Goal: Task Accomplishment & Management: Manage account settings

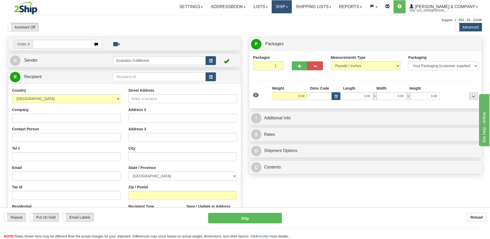
click at [292, 9] on link "Ship" at bounding box center [281, 6] width 20 height 13
click at [291, 27] on link "OnHold / Order Queue" at bounding box center [267, 25] width 47 height 7
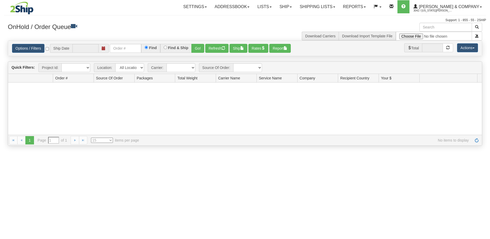
type input "[DATE]"
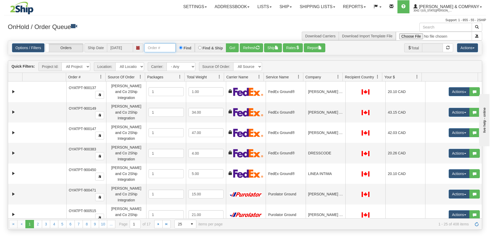
click at [155, 50] on input "text" at bounding box center [159, 47] width 31 height 9
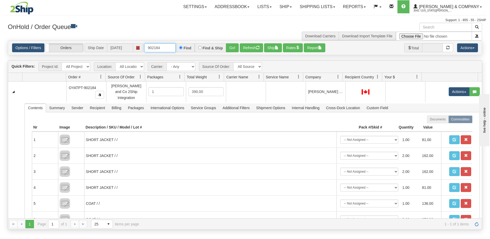
drag, startPoint x: 169, startPoint y: 47, endPoint x: 154, endPoint y: 52, distance: 14.8
click at [154, 52] on input "902184" at bounding box center [159, 47] width 31 height 9
click at [229, 48] on button "Go!" at bounding box center [232, 47] width 13 height 9
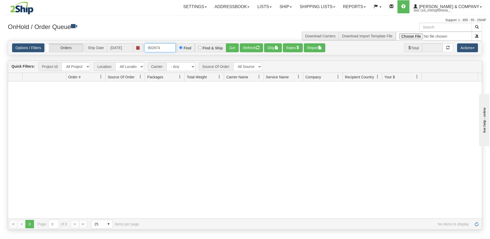
drag, startPoint x: 162, startPoint y: 50, endPoint x: 157, endPoint y: 50, distance: 4.7
click at [157, 50] on input "902874" at bounding box center [159, 47] width 31 height 9
click at [230, 48] on button "Go!" at bounding box center [232, 47] width 13 height 9
drag, startPoint x: 162, startPoint y: 48, endPoint x: 152, endPoint y: 50, distance: 10.0
click at [152, 50] on input "902875" at bounding box center [159, 47] width 31 height 9
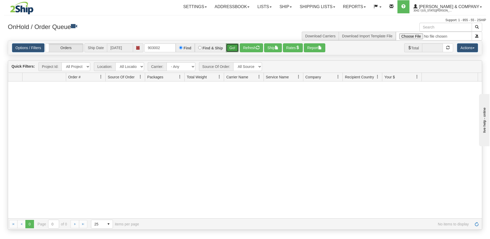
click at [230, 48] on button "Go!" at bounding box center [232, 47] width 13 height 9
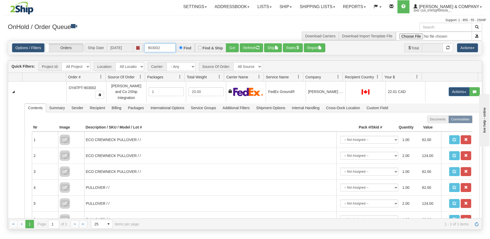
click at [164, 48] on input "903002" at bounding box center [159, 47] width 31 height 9
click at [233, 49] on button "Go!" at bounding box center [232, 47] width 13 height 9
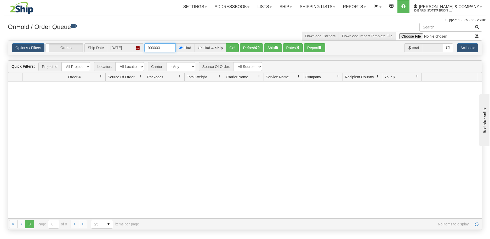
click at [169, 47] on input "903003" at bounding box center [159, 47] width 31 height 9
click at [231, 49] on button "Go!" at bounding box center [232, 47] width 13 height 9
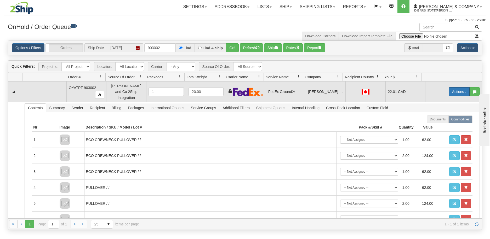
click at [464, 92] on span "button" at bounding box center [465, 92] width 2 height 1
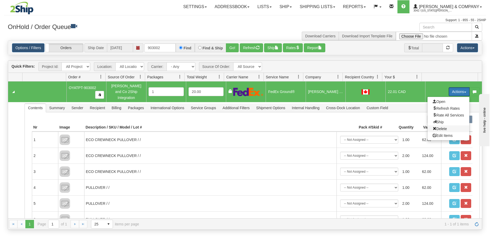
click at [441, 127] on span "Delete" at bounding box center [439, 129] width 14 height 4
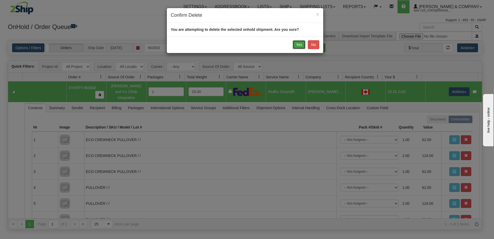
click at [302, 45] on button "Yes" at bounding box center [298, 44] width 13 height 9
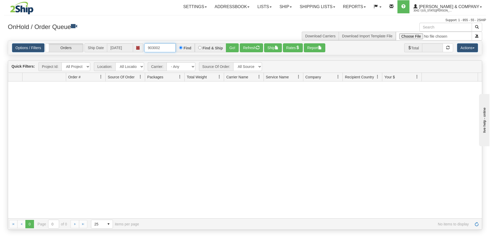
drag, startPoint x: 165, startPoint y: 46, endPoint x: 152, endPoint y: 49, distance: 12.9
click at [152, 49] on input "903002" at bounding box center [159, 47] width 31 height 9
click at [233, 52] on button "Go!" at bounding box center [232, 47] width 13 height 9
drag, startPoint x: 163, startPoint y: 47, endPoint x: 147, endPoint y: 52, distance: 17.1
click at [147, 52] on input "902722" at bounding box center [159, 47] width 31 height 9
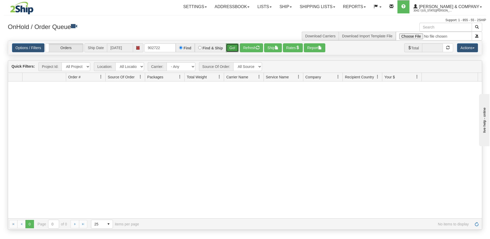
click at [234, 47] on button "Go!" at bounding box center [232, 47] width 13 height 9
drag, startPoint x: 164, startPoint y: 48, endPoint x: 152, endPoint y: 52, distance: 13.2
click at [152, 52] on input "902722" at bounding box center [159, 47] width 31 height 9
click at [231, 49] on button "Go!" at bounding box center [232, 47] width 13 height 9
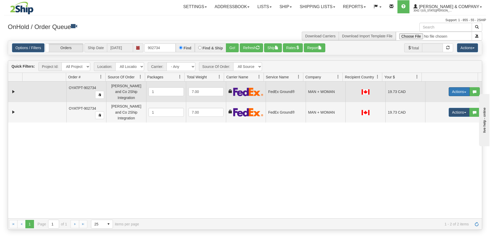
click at [460, 88] on button "Actions" at bounding box center [458, 91] width 21 height 9
click at [445, 129] on link "Delete" at bounding box center [448, 128] width 42 height 7
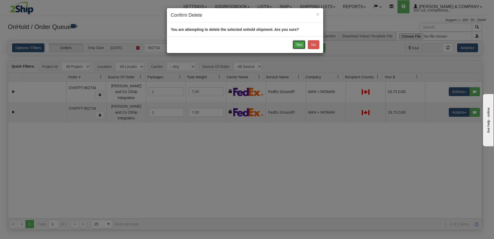
click at [301, 43] on button "Yes" at bounding box center [298, 44] width 13 height 9
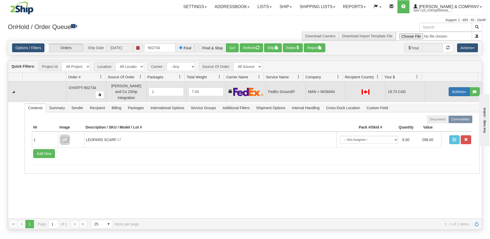
click at [460, 88] on button "Actions" at bounding box center [458, 91] width 21 height 9
click at [440, 127] on span "Delete" at bounding box center [439, 129] width 14 height 4
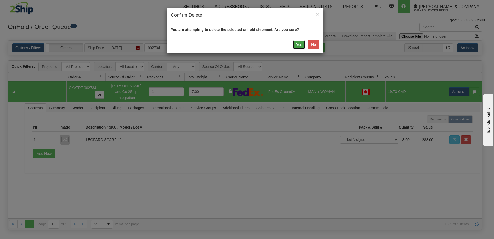
click at [296, 44] on button "Yes" at bounding box center [298, 44] width 13 height 9
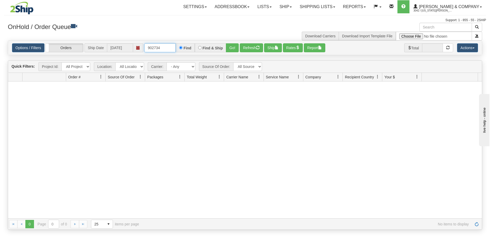
drag, startPoint x: 165, startPoint y: 49, endPoint x: 158, endPoint y: 49, distance: 6.8
click at [158, 49] on input "902734" at bounding box center [159, 47] width 31 height 9
click at [232, 50] on button "Go!" at bounding box center [232, 47] width 13 height 9
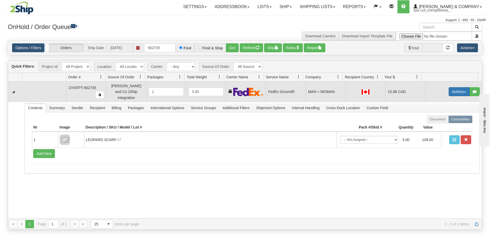
click at [458, 89] on button "Actions" at bounding box center [458, 91] width 21 height 9
click at [438, 127] on span "Delete" at bounding box center [439, 129] width 14 height 4
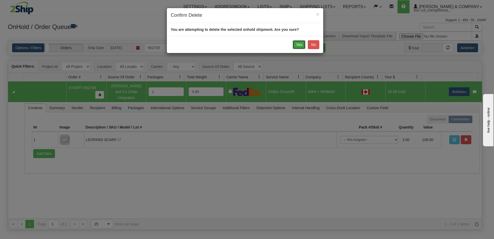
click at [301, 45] on button "Yes" at bounding box center [298, 44] width 13 height 9
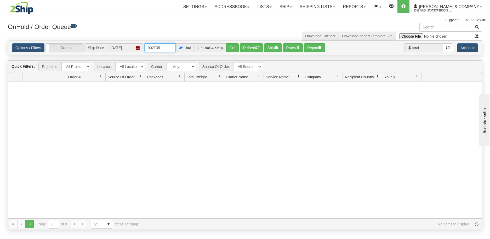
drag, startPoint x: 169, startPoint y: 48, endPoint x: 152, endPoint y: 50, distance: 16.9
click at [152, 50] on input "902735" at bounding box center [159, 47] width 31 height 9
click at [230, 50] on button "Go!" at bounding box center [232, 47] width 13 height 9
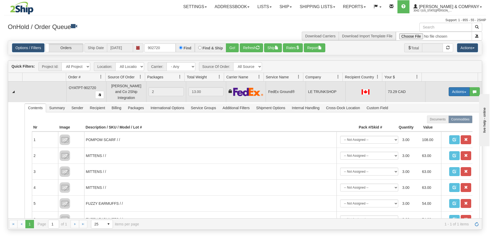
click at [453, 90] on button "Actions" at bounding box center [458, 91] width 21 height 9
click at [438, 127] on span "Delete" at bounding box center [439, 129] width 14 height 4
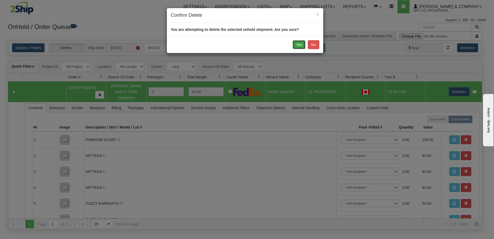
click at [302, 45] on button "Yes" at bounding box center [298, 44] width 13 height 9
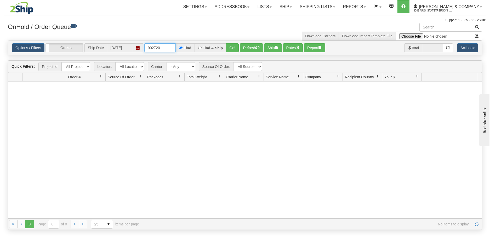
click at [166, 45] on input "902720" at bounding box center [159, 47] width 31 height 9
click at [235, 48] on button "Go!" at bounding box center [232, 47] width 13 height 9
click at [165, 47] on input "902721" at bounding box center [159, 47] width 31 height 9
drag, startPoint x: 165, startPoint y: 47, endPoint x: 154, endPoint y: 49, distance: 11.3
click at [154, 49] on input "902721" at bounding box center [159, 47] width 31 height 9
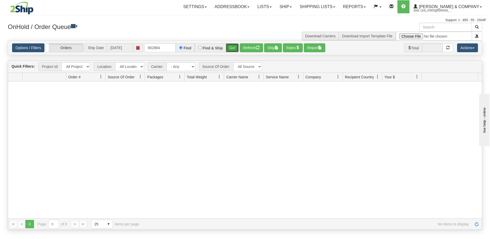
click at [230, 47] on button "Go!" at bounding box center [232, 47] width 13 height 9
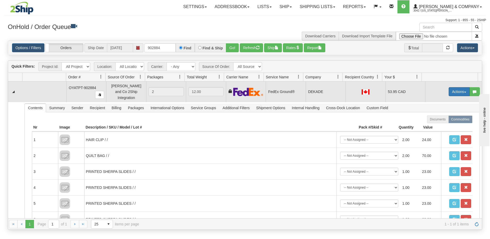
click at [452, 87] on button "Actions" at bounding box center [458, 91] width 21 height 9
click at [441, 127] on span "Delete" at bounding box center [439, 129] width 14 height 4
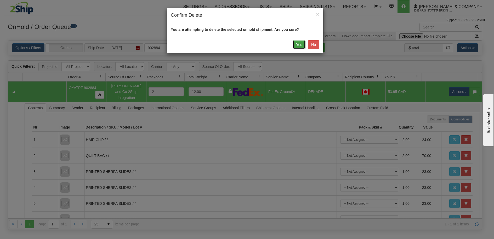
click at [297, 44] on button "Yes" at bounding box center [298, 44] width 13 height 9
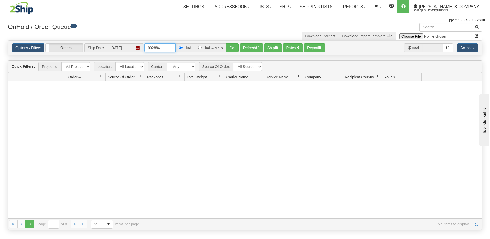
drag, startPoint x: 164, startPoint y: 50, endPoint x: 154, endPoint y: 51, distance: 10.6
click at [154, 51] on input "902884" at bounding box center [159, 47] width 31 height 9
click at [232, 47] on button "Go!" at bounding box center [232, 47] width 13 height 9
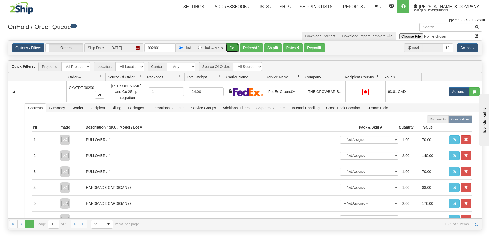
click at [230, 48] on button "Go!" at bounding box center [232, 47] width 13 height 9
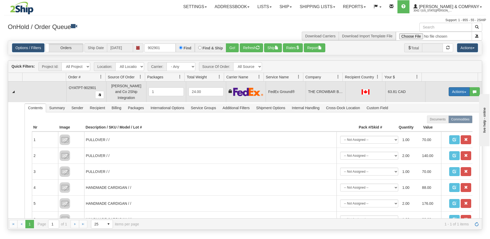
click at [455, 90] on button "Actions" at bounding box center [458, 91] width 21 height 9
click at [441, 128] on span "Delete" at bounding box center [439, 129] width 14 height 4
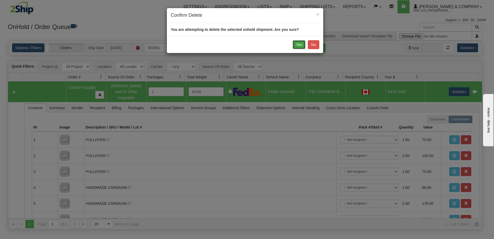
click at [297, 46] on button "Yes" at bounding box center [298, 44] width 13 height 9
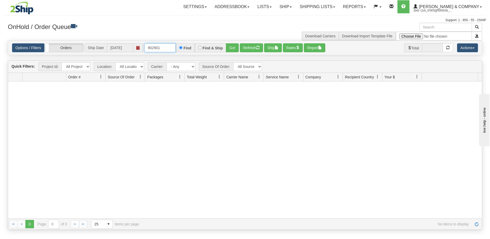
drag, startPoint x: 166, startPoint y: 48, endPoint x: 153, endPoint y: 50, distance: 12.6
click at [153, 50] on input "902901" at bounding box center [159, 47] width 31 height 9
drag, startPoint x: 170, startPoint y: 49, endPoint x: 154, endPoint y: 51, distance: 15.6
click at [154, 51] on input "902717" at bounding box center [159, 47] width 31 height 9
click at [232, 48] on button "Go!" at bounding box center [232, 47] width 13 height 9
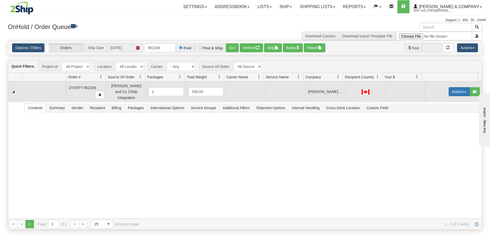
click at [462, 89] on button "Actions" at bounding box center [458, 91] width 21 height 9
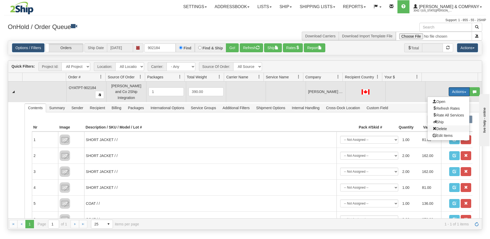
click at [441, 127] on span "Delete" at bounding box center [439, 129] width 14 height 4
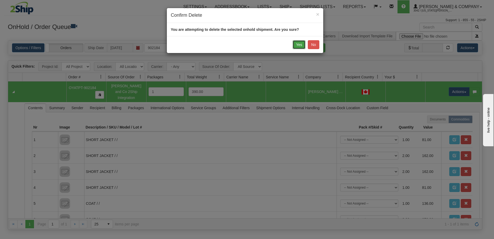
click at [296, 42] on button "Yes" at bounding box center [298, 44] width 13 height 9
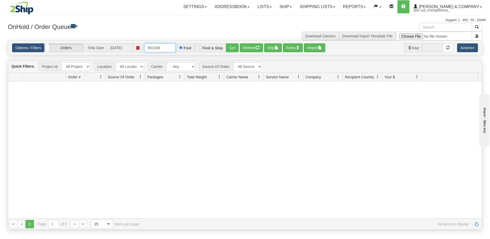
click at [166, 49] on input "902184" at bounding box center [159, 47] width 31 height 9
click at [232, 48] on button "Go!" at bounding box center [232, 47] width 13 height 9
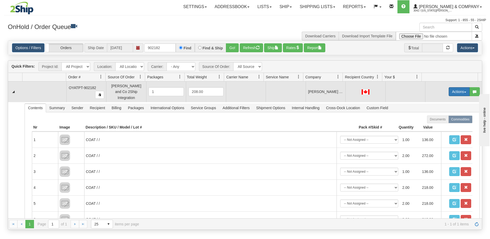
click at [452, 90] on button "Actions" at bounding box center [458, 91] width 21 height 9
click at [437, 127] on span "Delete" at bounding box center [439, 129] width 14 height 4
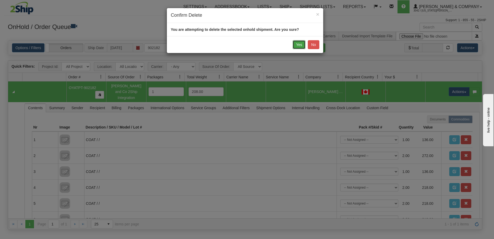
click at [299, 45] on button "Yes" at bounding box center [298, 44] width 13 height 9
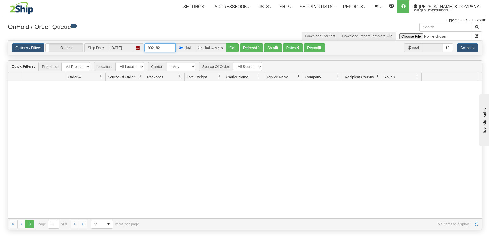
drag, startPoint x: 160, startPoint y: 45, endPoint x: 154, endPoint y: 46, distance: 6.1
click at [154, 46] on input "902182" at bounding box center [159, 47] width 31 height 9
click at [232, 49] on button "Go!" at bounding box center [232, 47] width 13 height 9
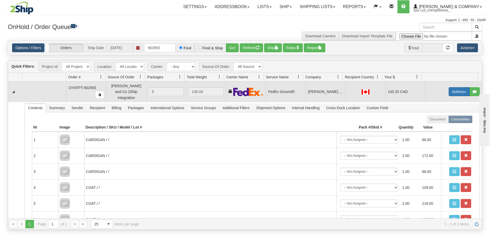
click at [456, 88] on button "Actions" at bounding box center [458, 91] width 21 height 9
click at [441, 127] on span "Delete" at bounding box center [439, 129] width 14 height 4
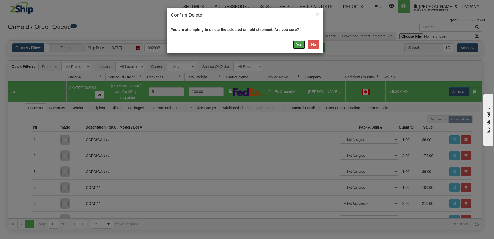
click at [300, 45] on button "Yes" at bounding box center [298, 44] width 13 height 9
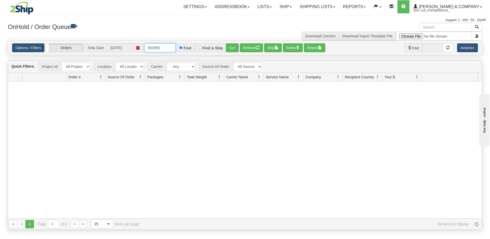
drag, startPoint x: 165, startPoint y: 48, endPoint x: 153, endPoint y: 51, distance: 11.7
click at [153, 51] on input "902993" at bounding box center [159, 47] width 31 height 9
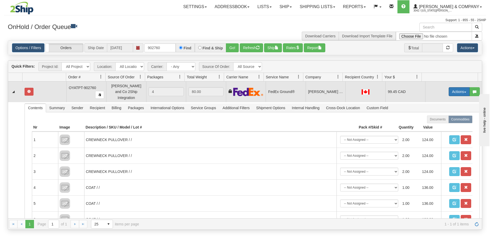
click at [455, 88] on button "Actions" at bounding box center [458, 91] width 21 height 9
click at [442, 128] on link "Delete" at bounding box center [448, 128] width 42 height 7
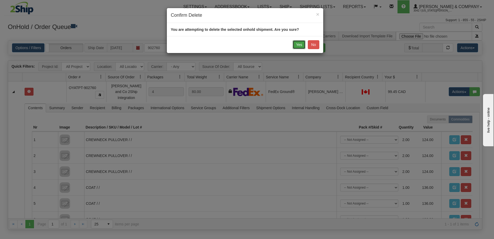
click at [302, 42] on button "Yes" at bounding box center [298, 44] width 13 height 9
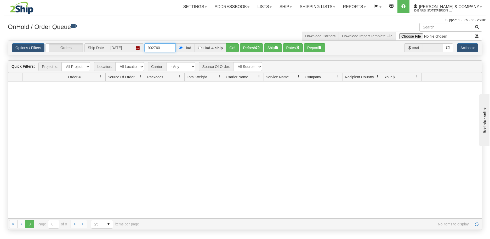
drag, startPoint x: 162, startPoint y: 50, endPoint x: 154, endPoint y: 51, distance: 7.9
click at [154, 51] on input "902760" at bounding box center [159, 47] width 31 height 9
click at [164, 48] on input "902760" at bounding box center [159, 47] width 31 height 9
drag, startPoint x: 164, startPoint y: 48, endPoint x: 158, endPoint y: 50, distance: 5.8
click at [158, 50] on input "902760" at bounding box center [159, 47] width 31 height 9
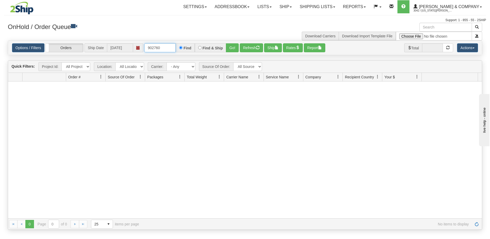
click at [166, 49] on input "902760" at bounding box center [159, 47] width 31 height 9
drag, startPoint x: 165, startPoint y: 49, endPoint x: 153, endPoint y: 50, distance: 11.3
click at [153, 50] on input "902760" at bounding box center [159, 47] width 31 height 9
click at [233, 49] on button "Go!" at bounding box center [232, 47] width 13 height 9
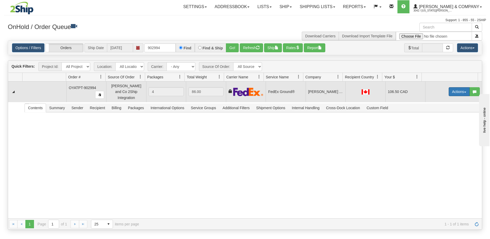
click at [461, 92] on button "Actions" at bounding box center [458, 91] width 21 height 9
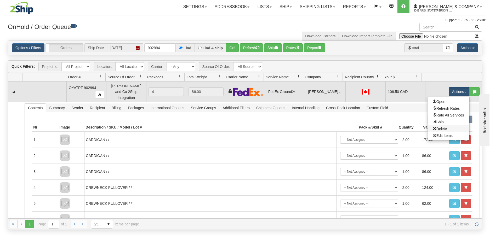
click at [445, 128] on link "Delete" at bounding box center [448, 128] width 42 height 7
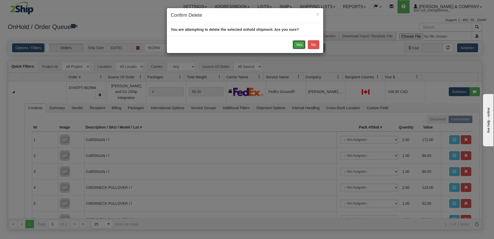
click at [302, 42] on button "Yes" at bounding box center [298, 44] width 13 height 9
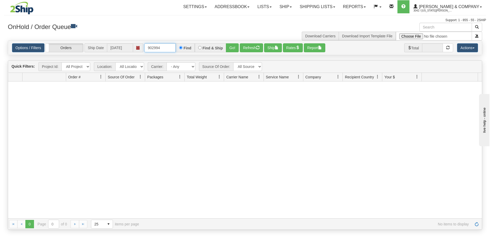
click at [170, 49] on input "902994" at bounding box center [159, 47] width 31 height 9
click at [230, 49] on button "Go!" at bounding box center [232, 47] width 13 height 9
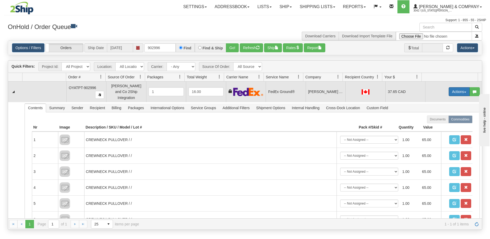
click at [454, 92] on button "Actions" at bounding box center [458, 91] width 21 height 9
click at [442, 126] on link "Delete" at bounding box center [448, 128] width 42 height 7
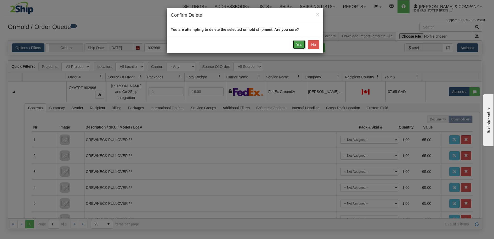
click at [296, 44] on button "Yes" at bounding box center [298, 44] width 13 height 9
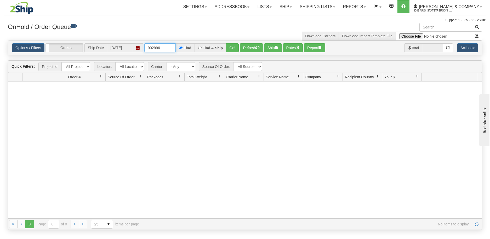
click at [161, 49] on input "902996" at bounding box center [159, 47] width 31 height 9
click at [169, 51] on input "902996" at bounding box center [159, 47] width 31 height 9
click at [229, 50] on button "Go!" at bounding box center [232, 47] width 13 height 9
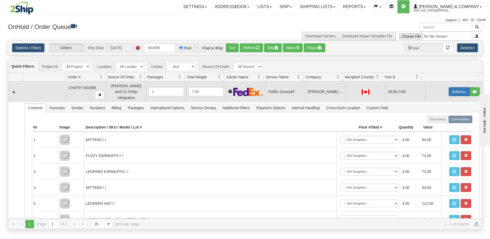
click at [452, 92] on button "Actions" at bounding box center [458, 91] width 21 height 9
click at [444, 127] on link "Delete" at bounding box center [448, 128] width 42 height 7
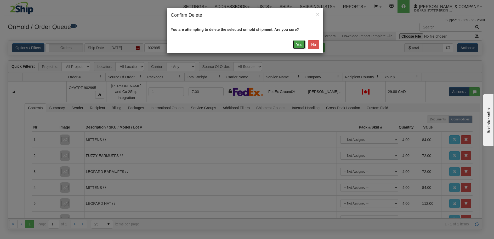
click at [299, 46] on button "Yes" at bounding box center [298, 44] width 13 height 9
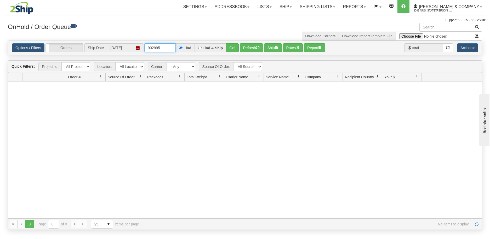
click at [165, 44] on input "902995" at bounding box center [159, 47] width 31 height 9
click at [235, 48] on button "Go!" at bounding box center [232, 47] width 13 height 9
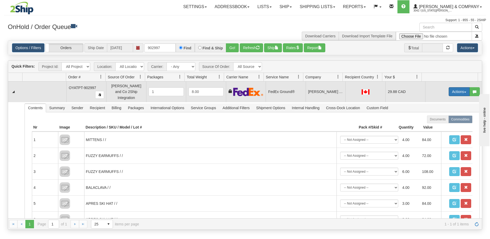
click at [451, 90] on button "Actions" at bounding box center [458, 91] width 21 height 9
click at [440, 128] on span "Delete" at bounding box center [439, 129] width 14 height 4
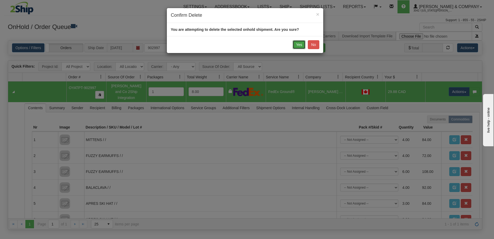
click at [303, 46] on button "Yes" at bounding box center [298, 44] width 13 height 9
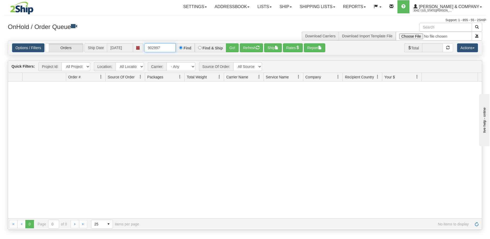
drag, startPoint x: 167, startPoint y: 46, endPoint x: 154, endPoint y: 50, distance: 13.9
click at [154, 50] on input "902997" at bounding box center [159, 47] width 31 height 9
click at [230, 50] on button "Go!" at bounding box center [232, 47] width 13 height 9
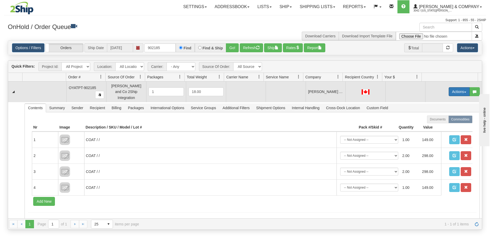
click at [453, 90] on button "Actions" at bounding box center [458, 91] width 21 height 9
click at [444, 127] on link "Delete" at bounding box center [448, 128] width 42 height 7
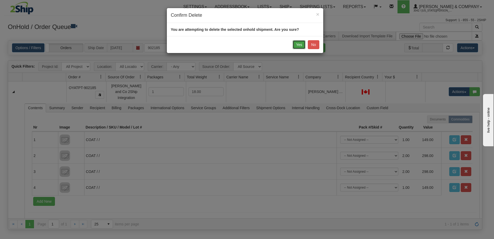
click at [298, 43] on button "Yes" at bounding box center [298, 44] width 13 height 9
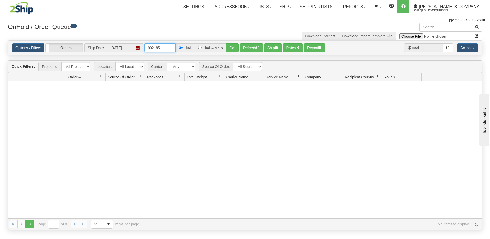
click at [167, 46] on input "902185" at bounding box center [159, 47] width 31 height 9
click at [233, 50] on button "Go!" at bounding box center [232, 47] width 13 height 9
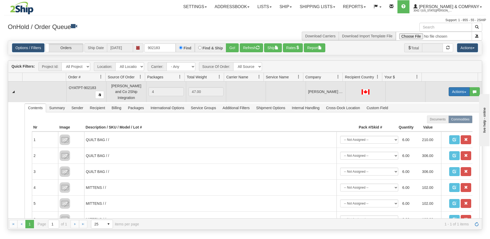
click at [461, 88] on button "Actions" at bounding box center [458, 91] width 21 height 9
click at [438, 127] on span "Delete" at bounding box center [439, 129] width 14 height 4
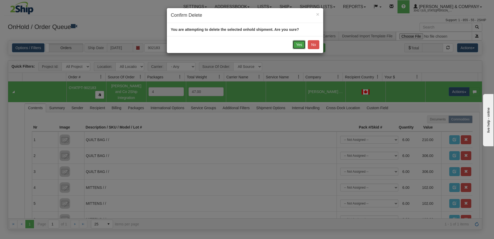
click at [299, 44] on button "Yes" at bounding box center [298, 44] width 13 height 9
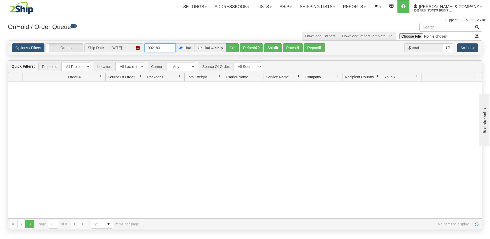
drag, startPoint x: 161, startPoint y: 50, endPoint x: 156, endPoint y: 51, distance: 4.5
click at [156, 51] on input "902183" at bounding box center [159, 47] width 31 height 9
click at [231, 48] on button "Go!" at bounding box center [232, 47] width 13 height 9
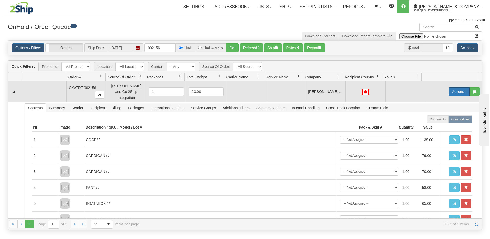
click at [453, 88] on button "Actions" at bounding box center [458, 91] width 21 height 9
click at [439, 127] on span "Delete" at bounding box center [439, 129] width 14 height 4
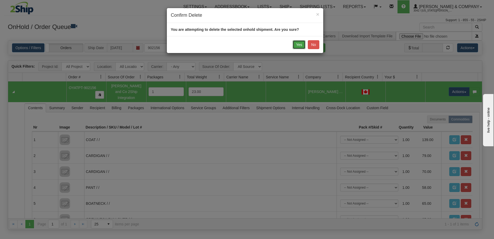
click at [300, 44] on button "Yes" at bounding box center [298, 44] width 13 height 9
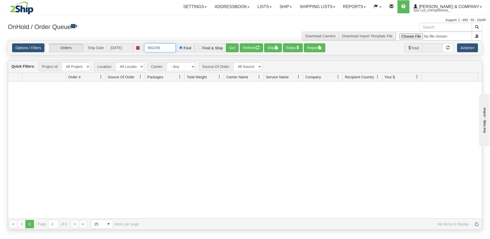
click at [164, 51] on input "902156" at bounding box center [159, 47] width 31 height 9
click at [231, 48] on button "Go!" at bounding box center [232, 47] width 13 height 9
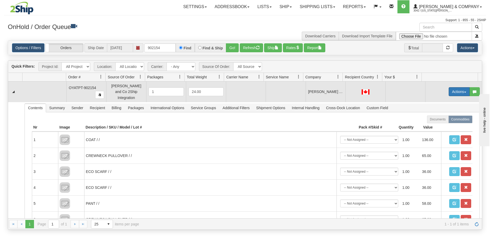
click at [452, 90] on button "Actions" at bounding box center [458, 91] width 21 height 9
click at [442, 126] on link "Delete" at bounding box center [448, 128] width 42 height 7
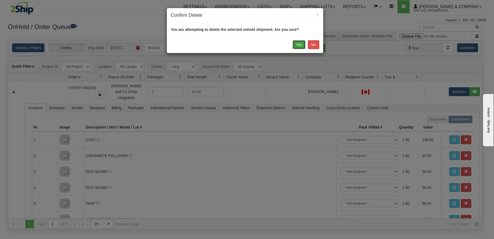
click at [301, 45] on button "Yes" at bounding box center [298, 44] width 13 height 9
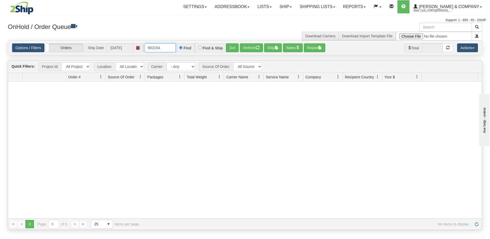
click at [166, 47] on input "902154" at bounding box center [159, 47] width 31 height 9
click at [235, 47] on button "Go!" at bounding box center [232, 47] width 13 height 9
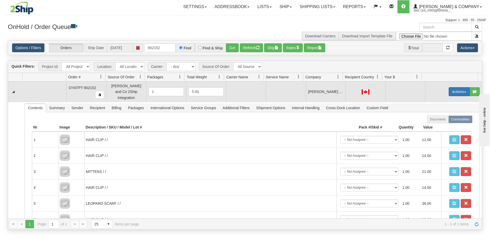
click at [451, 88] on button "Actions" at bounding box center [458, 91] width 21 height 9
click at [441, 128] on span "Delete" at bounding box center [439, 129] width 14 height 4
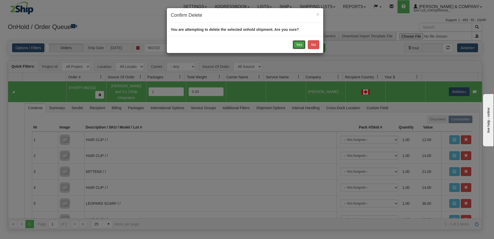
click at [299, 47] on button "Yes" at bounding box center [298, 44] width 13 height 9
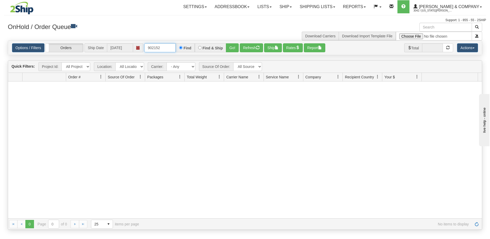
click at [170, 48] on input "902152" at bounding box center [159, 47] width 31 height 9
click at [233, 50] on button "Go!" at bounding box center [232, 47] width 13 height 9
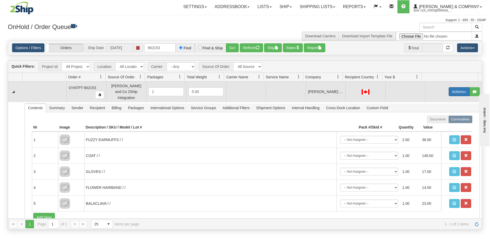
click at [451, 90] on button "Actions" at bounding box center [458, 91] width 21 height 9
click at [439, 127] on span "Delete" at bounding box center [439, 129] width 14 height 4
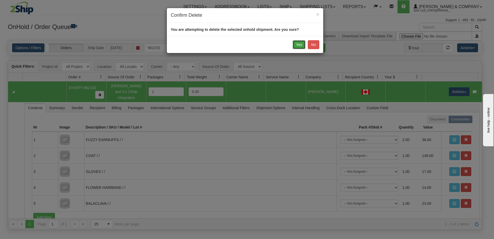
click at [294, 47] on button "Yes" at bounding box center [298, 44] width 13 height 9
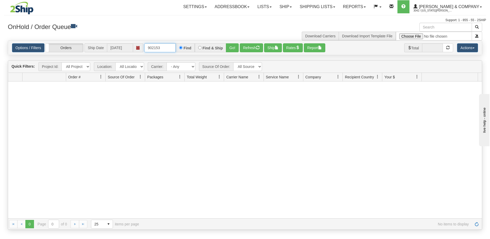
click at [164, 49] on input "902153" at bounding box center [159, 47] width 31 height 9
click at [231, 47] on button "Go!" at bounding box center [232, 47] width 13 height 9
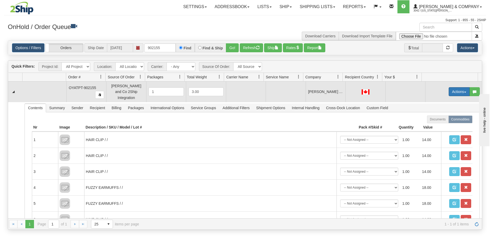
click at [456, 89] on button "Actions" at bounding box center [458, 91] width 21 height 9
click at [443, 127] on link "Delete" at bounding box center [448, 128] width 42 height 7
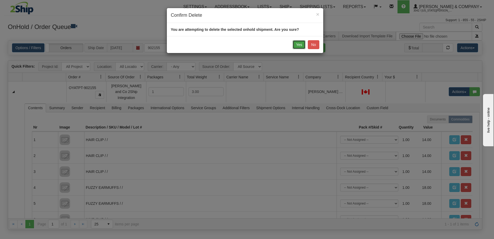
click at [298, 44] on button "Yes" at bounding box center [298, 44] width 13 height 9
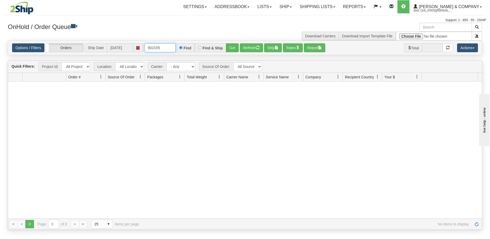
click at [164, 49] on input "902155" at bounding box center [159, 47] width 31 height 9
click at [231, 46] on button "Go!" at bounding box center [232, 47] width 13 height 9
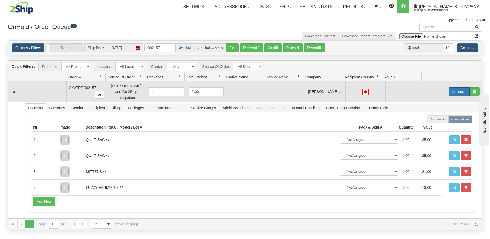
click at [453, 91] on button "Actions" at bounding box center [458, 91] width 21 height 9
click at [438, 127] on span "Delete" at bounding box center [439, 129] width 14 height 4
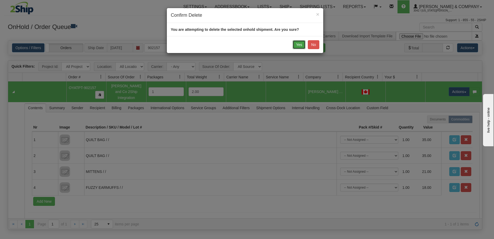
click at [302, 46] on button "Yes" at bounding box center [298, 44] width 13 height 9
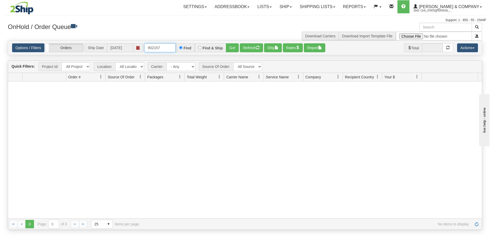
drag, startPoint x: 162, startPoint y: 48, endPoint x: 156, endPoint y: 48, distance: 6.0
click at [156, 48] on input "902157" at bounding box center [159, 47] width 31 height 9
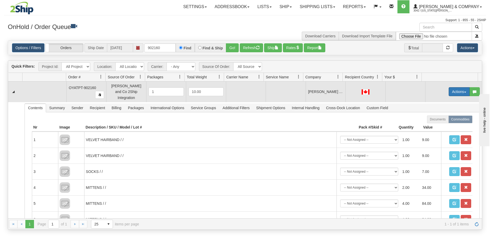
click at [453, 88] on button "Actions" at bounding box center [458, 91] width 21 height 9
click at [439, 127] on span "Delete" at bounding box center [439, 129] width 14 height 4
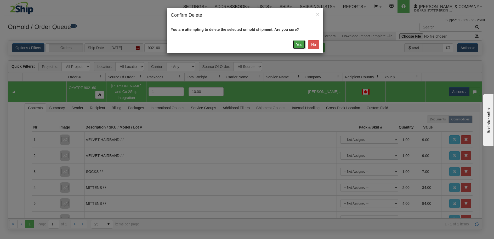
click at [298, 47] on button "Yes" at bounding box center [298, 44] width 13 height 9
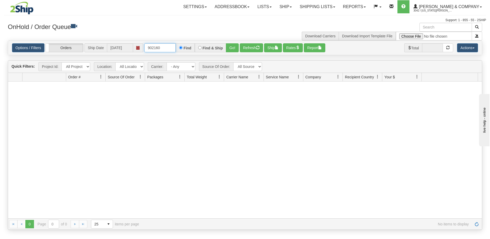
click at [166, 48] on input "902160" at bounding box center [159, 47] width 31 height 9
type input "902161"
click at [234, 48] on button "Go!" at bounding box center [232, 47] width 13 height 9
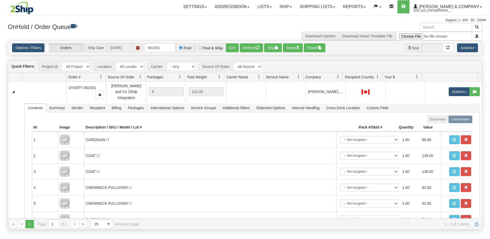
click at [458, 89] on button "Actions" at bounding box center [458, 91] width 21 height 9
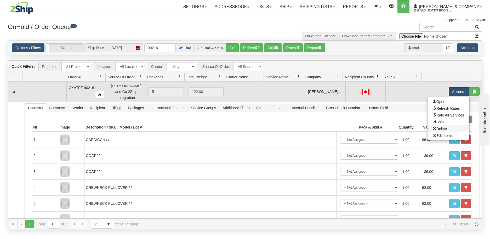
click at [436, 128] on span "Delete" at bounding box center [439, 129] width 14 height 4
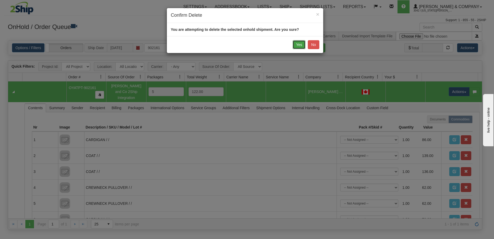
click at [301, 44] on button "Yes" at bounding box center [298, 44] width 13 height 9
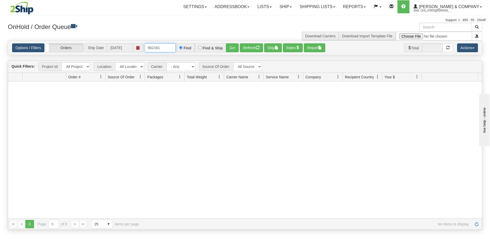
click at [166, 50] on input "902161" at bounding box center [159, 47] width 31 height 9
click at [234, 50] on button "Go!" at bounding box center [232, 47] width 13 height 9
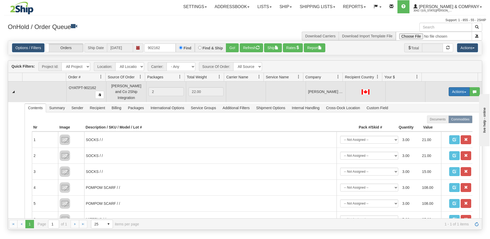
click at [454, 91] on button "Actions" at bounding box center [458, 91] width 21 height 9
click at [438, 127] on span "Delete" at bounding box center [439, 129] width 14 height 4
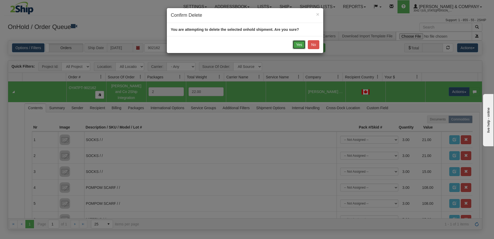
click at [300, 46] on button "Yes" at bounding box center [298, 44] width 13 height 9
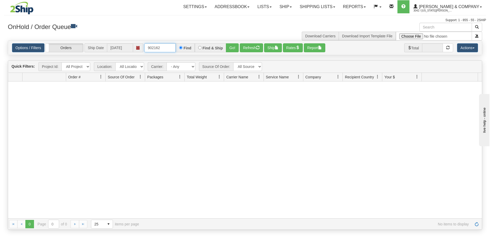
drag, startPoint x: 164, startPoint y: 47, endPoint x: 156, endPoint y: 48, distance: 7.9
click at [156, 48] on input "902162" at bounding box center [159, 47] width 31 height 9
click at [232, 47] on button "Go!" at bounding box center [232, 47] width 13 height 9
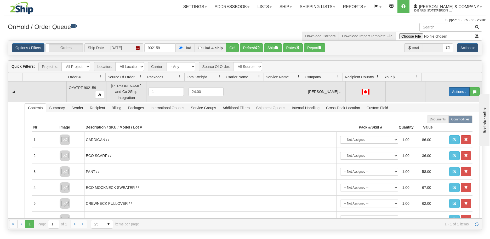
click at [452, 87] on button "Actions" at bounding box center [458, 91] width 21 height 9
click at [437, 128] on span "Delete" at bounding box center [439, 129] width 14 height 4
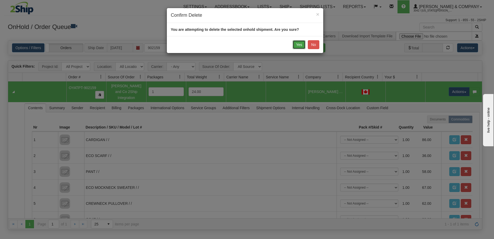
click at [294, 45] on button "Yes" at bounding box center [298, 44] width 13 height 9
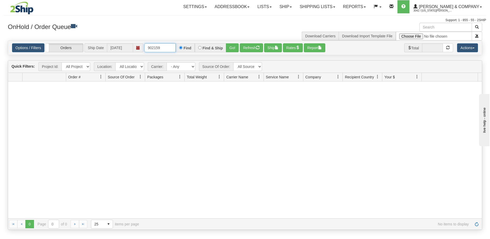
click at [167, 48] on input "902159" at bounding box center [159, 47] width 31 height 9
click at [231, 47] on button "Go!" at bounding box center [232, 47] width 13 height 9
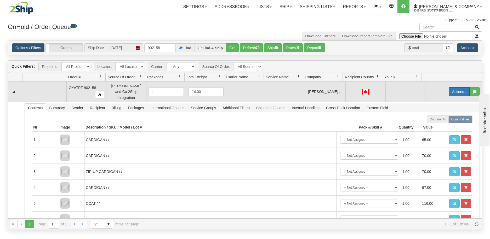
click at [456, 90] on button "Actions" at bounding box center [458, 91] width 21 height 9
click at [444, 127] on link "Delete" at bounding box center [448, 128] width 42 height 7
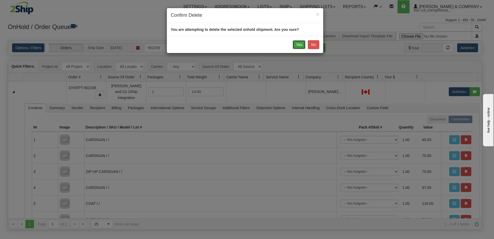
click at [299, 44] on button "Yes" at bounding box center [298, 44] width 13 height 9
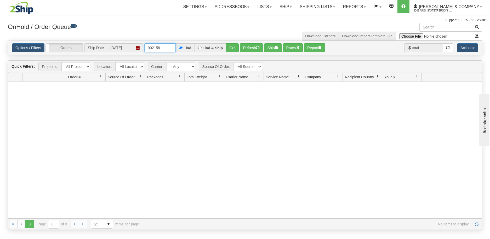
click at [172, 48] on input "902158" at bounding box center [159, 47] width 31 height 9
click at [230, 49] on button "Go!" at bounding box center [232, 47] width 13 height 9
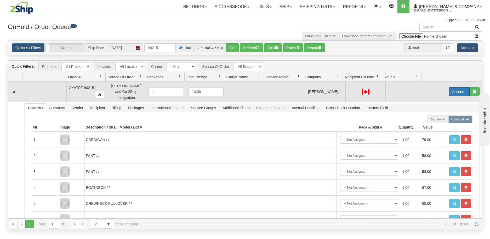
click at [462, 89] on button "Actions" at bounding box center [458, 91] width 21 height 9
click at [439, 127] on span "Delete" at bounding box center [439, 129] width 14 height 4
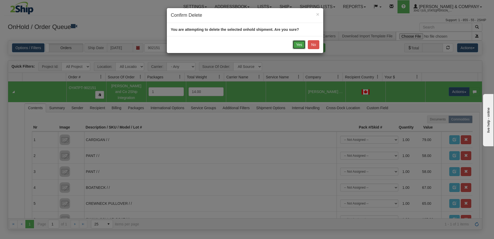
click at [300, 47] on button "Yes" at bounding box center [298, 44] width 13 height 9
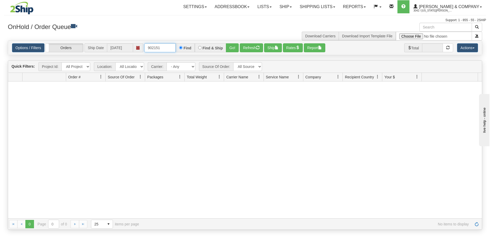
drag, startPoint x: 169, startPoint y: 48, endPoint x: 155, endPoint y: 51, distance: 14.2
click at [155, 51] on input "902151" at bounding box center [159, 47] width 31 height 9
click at [232, 46] on button "Go!" at bounding box center [232, 47] width 13 height 9
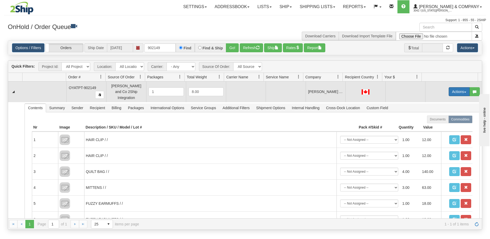
click at [460, 91] on button "Actions" at bounding box center [458, 91] width 21 height 9
click at [433, 128] on span "Delete" at bounding box center [439, 129] width 14 height 4
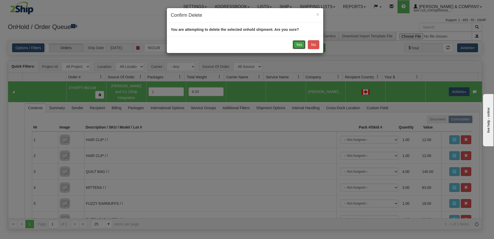
click at [300, 48] on button "Yes" at bounding box center [298, 44] width 13 height 9
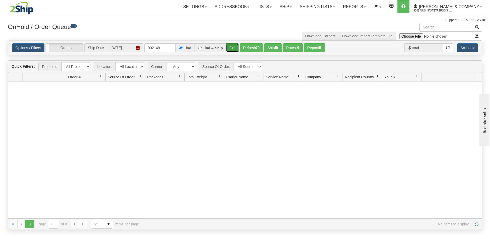
click at [229, 46] on button "Go!" at bounding box center [232, 47] width 13 height 9
drag, startPoint x: 163, startPoint y: 47, endPoint x: 156, endPoint y: 48, distance: 6.3
click at [156, 48] on input "902149" at bounding box center [159, 47] width 31 height 9
click at [229, 50] on button "Go!" at bounding box center [232, 47] width 13 height 9
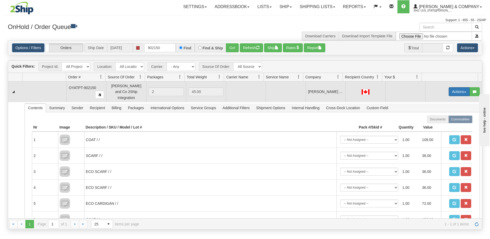
click at [452, 89] on button "Actions" at bounding box center [458, 91] width 21 height 9
click at [443, 127] on link "Delete" at bounding box center [448, 128] width 42 height 7
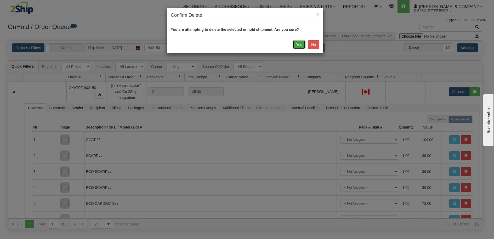
click at [298, 45] on button "Yes" at bounding box center [298, 44] width 13 height 9
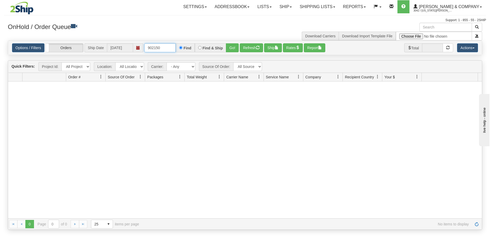
drag, startPoint x: 164, startPoint y: 48, endPoint x: 153, endPoint y: 50, distance: 11.5
click at [153, 50] on input "902150" at bounding box center [159, 47] width 31 height 9
click at [234, 48] on button "Go!" at bounding box center [232, 47] width 13 height 9
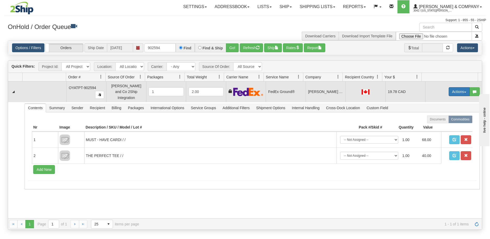
click at [452, 89] on button "Actions" at bounding box center [458, 91] width 21 height 9
click at [439, 127] on span "Delete" at bounding box center [439, 129] width 14 height 4
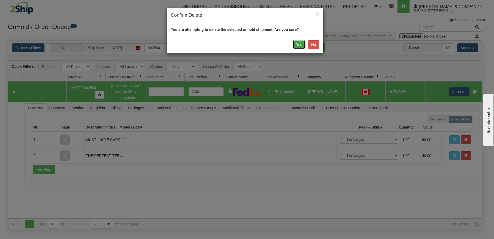
click at [296, 46] on button "Yes" at bounding box center [298, 44] width 13 height 9
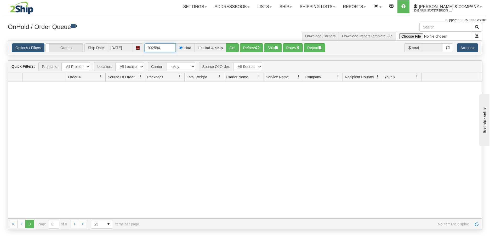
drag, startPoint x: 161, startPoint y: 51, endPoint x: 153, endPoint y: 49, distance: 7.9
click at [153, 49] on input "902594" at bounding box center [159, 47] width 31 height 9
type input "902619"
click at [234, 51] on button "Go!" at bounding box center [232, 47] width 13 height 9
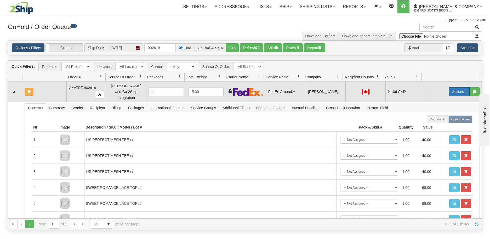
click at [455, 88] on button "Actions" at bounding box center [458, 91] width 21 height 9
click at [445, 126] on link "Delete" at bounding box center [448, 128] width 42 height 7
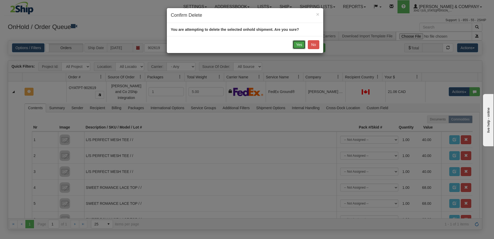
click at [299, 45] on button "Yes" at bounding box center [298, 44] width 13 height 9
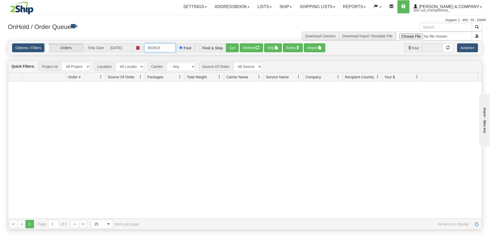
drag, startPoint x: 164, startPoint y: 49, endPoint x: 142, endPoint y: 47, distance: 22.8
click at [142, 47] on div "Options / Filters Group Shipments Orders Ship Date 08/22/2025 902619 Find Find …" at bounding box center [245, 47] width 466 height 9
click at [254, 47] on button "Refresh" at bounding box center [251, 47] width 23 height 9
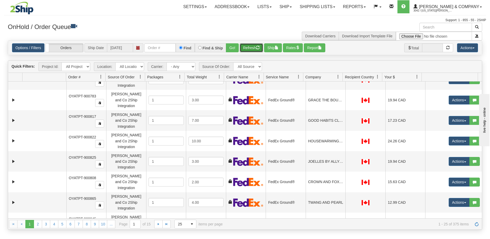
scroll to position [252, 0]
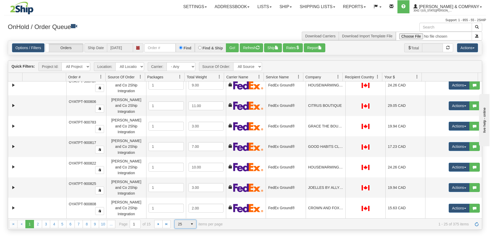
click at [187, 225] on span "25" at bounding box center [181, 224] width 13 height 8
click at [187, 215] on li "100" at bounding box center [185, 215] width 21 height 7
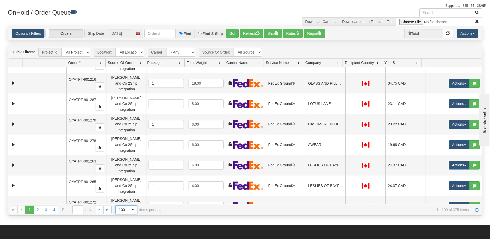
scroll to position [26, 0]
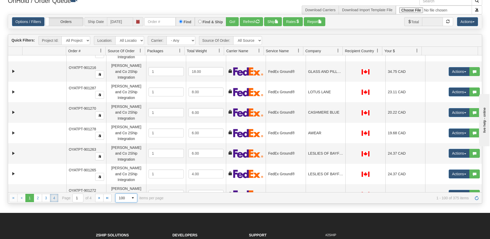
click at [53, 199] on link "4" at bounding box center [54, 198] width 8 height 8
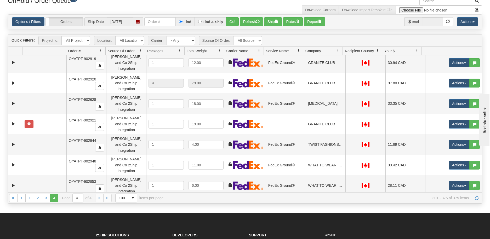
scroll to position [0, 0]
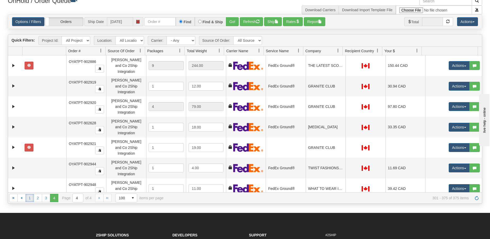
click at [30, 199] on link "1" at bounding box center [29, 198] width 8 height 8
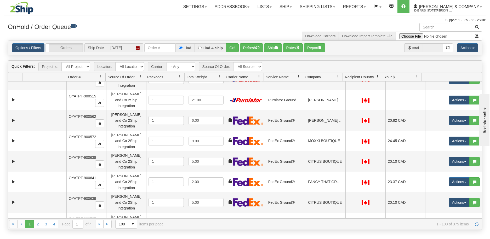
scroll to position [157, 0]
